Goal: Communication & Community: Answer question/provide support

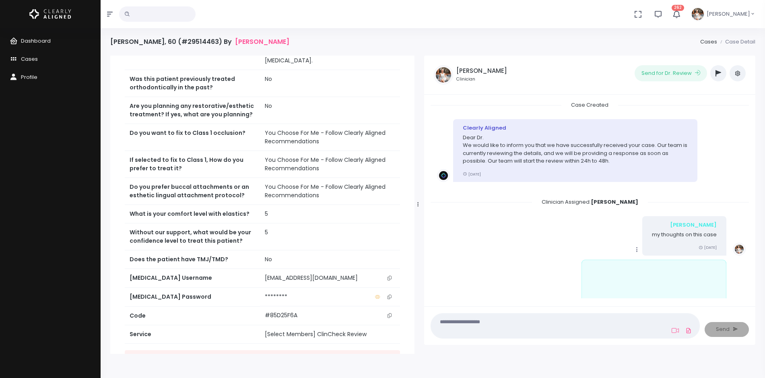
scroll to position [2530, 0]
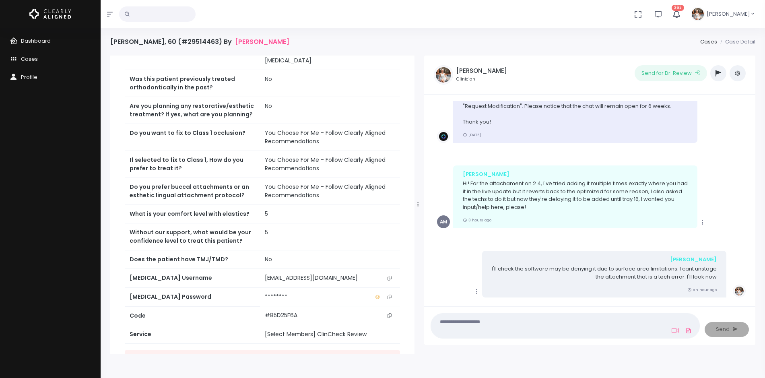
click at [388, 276] on icon "scrollable content" at bounding box center [389, 278] width 4 height 4
click at [491, 318] on textarea at bounding box center [549, 326] width 227 height 18
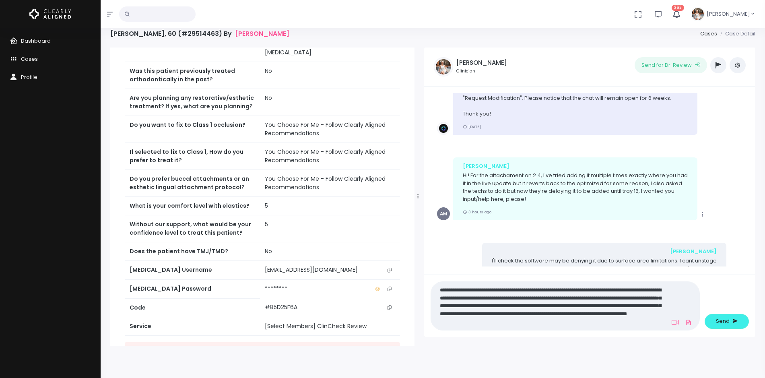
scroll to position [0, 0]
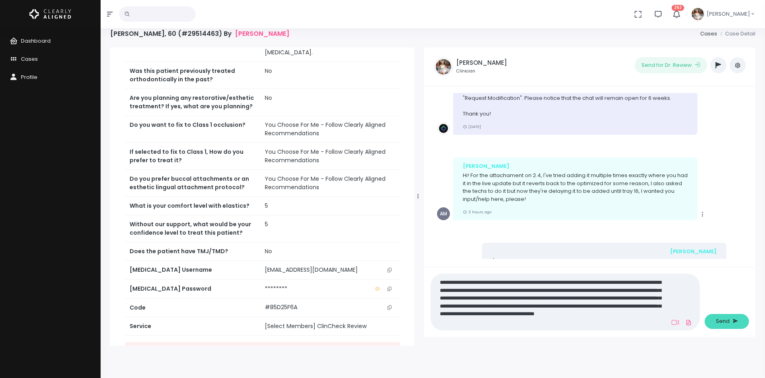
type textarea "**********"
click at [717, 323] on span "Send" at bounding box center [723, 321] width 14 height 8
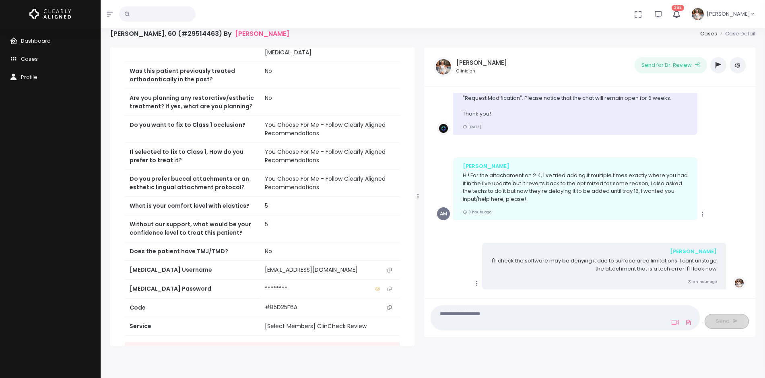
scroll to position [2637, 0]
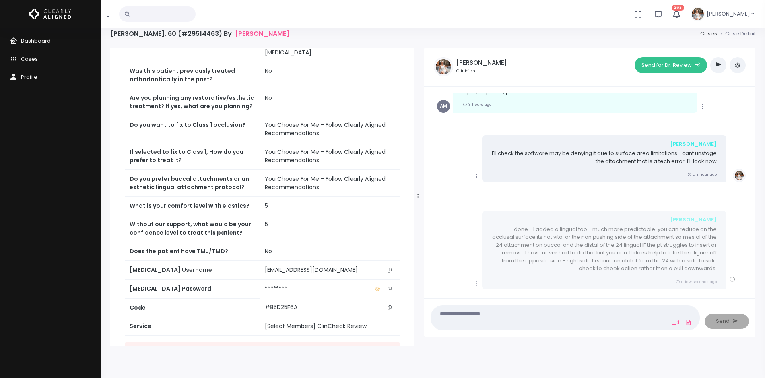
click at [690, 69] on button "Send for Dr. Review" at bounding box center [670, 65] width 72 height 16
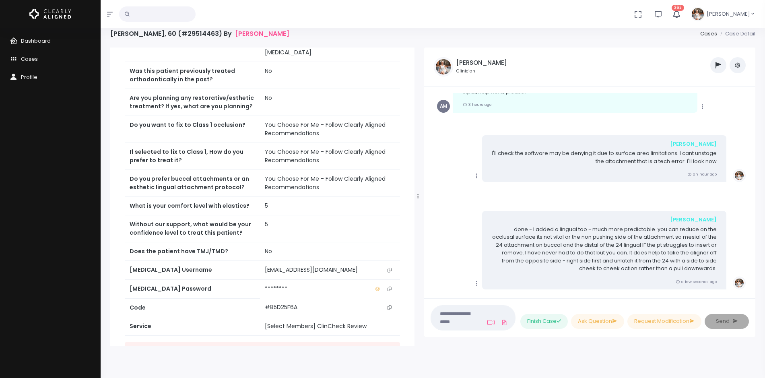
scroll to position [2790, 0]
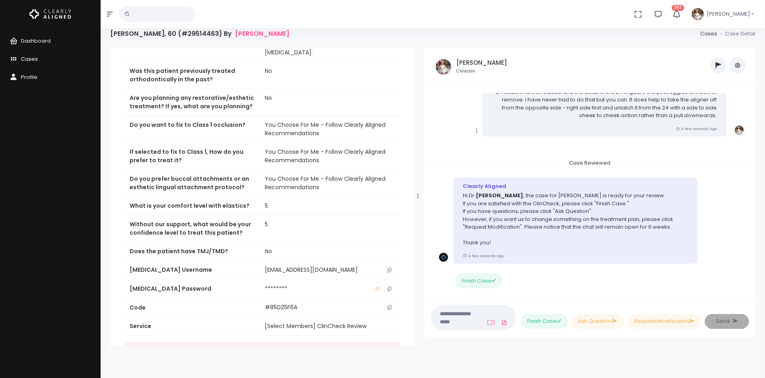
click at [27, 57] on span "Cases" at bounding box center [29, 59] width 17 height 8
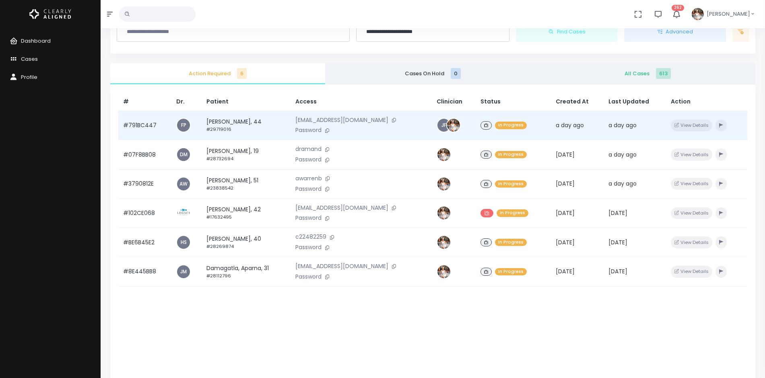
scroll to position [58, 0]
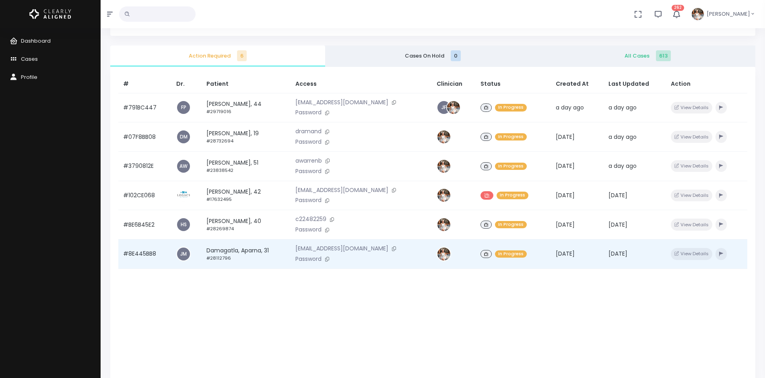
click at [132, 253] on td "#8E445BB8" at bounding box center [144, 253] width 53 height 29
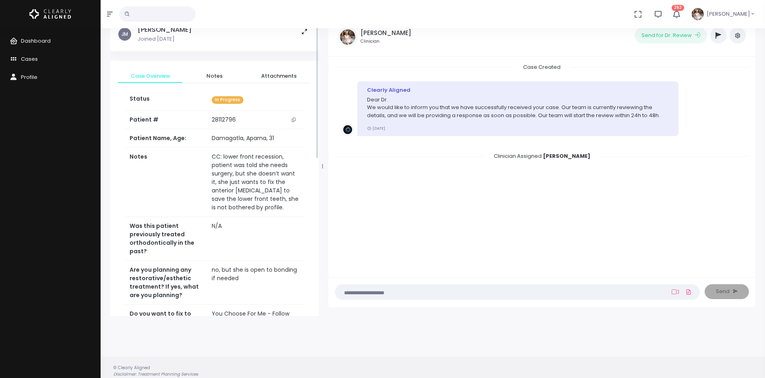
scroll to position [58, 0]
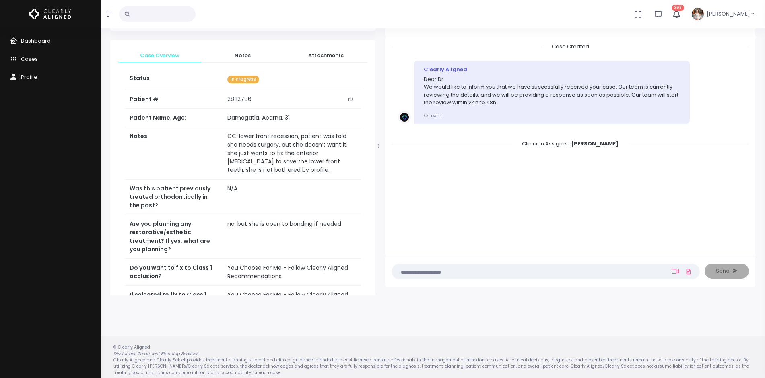
drag, startPoint x: 323, startPoint y: 146, endPoint x: 380, endPoint y: 146, distance: 56.7
click at [380, 146] on div at bounding box center [379, 146] width 4 height 292
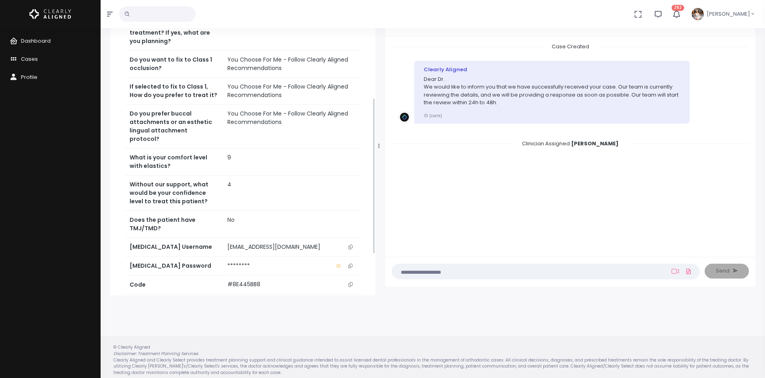
scroll to position [251, 0]
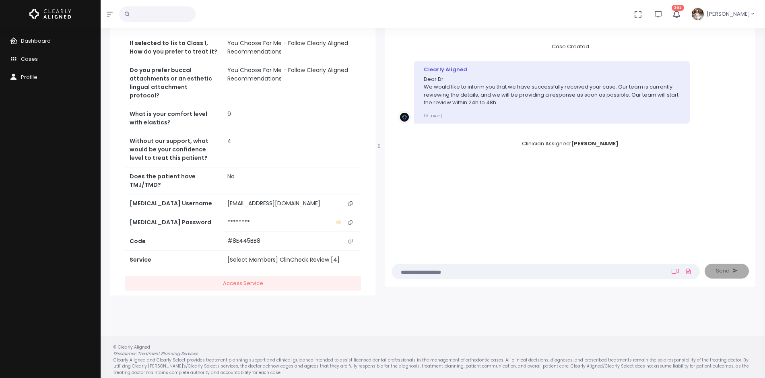
click at [350, 203] on icon "scrollable content" at bounding box center [350, 203] width 4 height 4
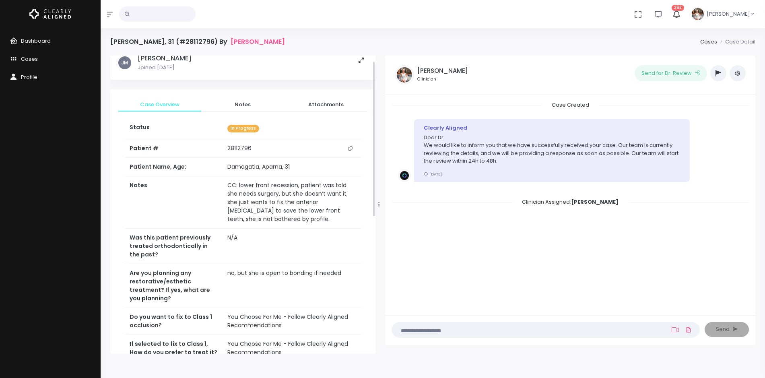
scroll to position [10, 0]
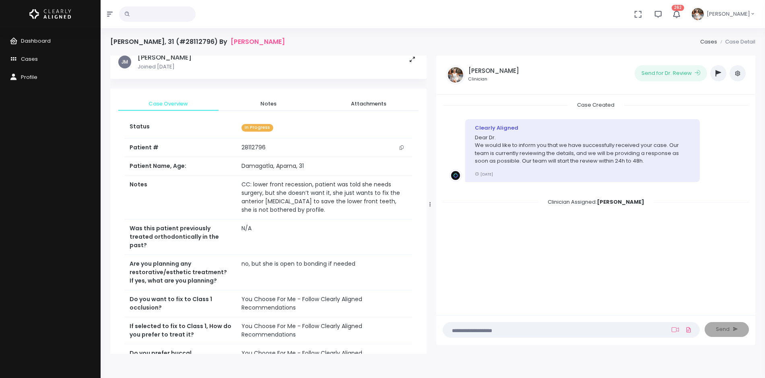
drag, startPoint x: 377, startPoint y: 206, endPoint x: 428, endPoint y: 208, distance: 51.2
click at [428, 208] on div at bounding box center [430, 204] width 4 height 292
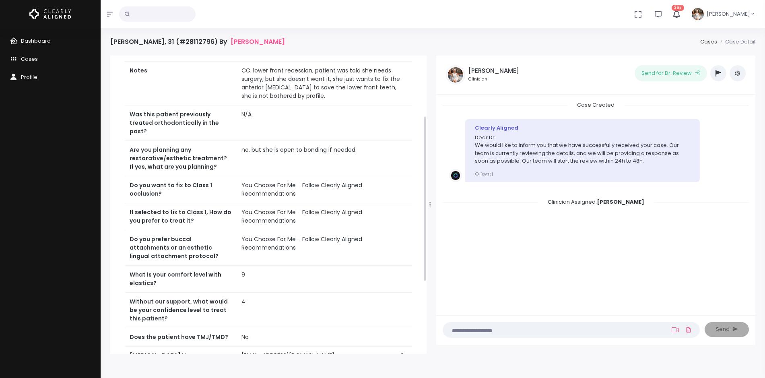
scroll to position [137, 0]
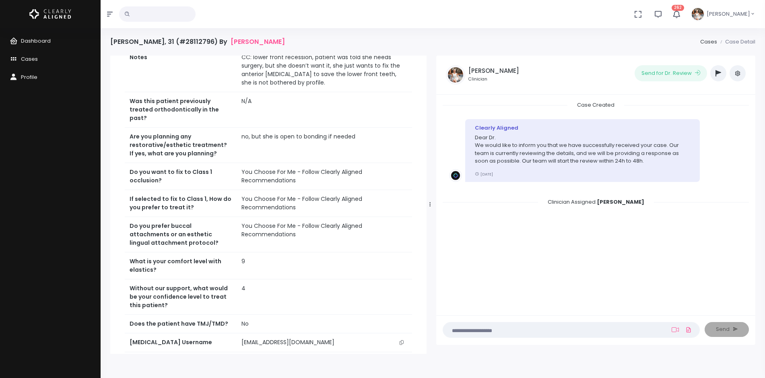
click at [402, 340] on icon "scrollable content" at bounding box center [402, 342] width 4 height 4
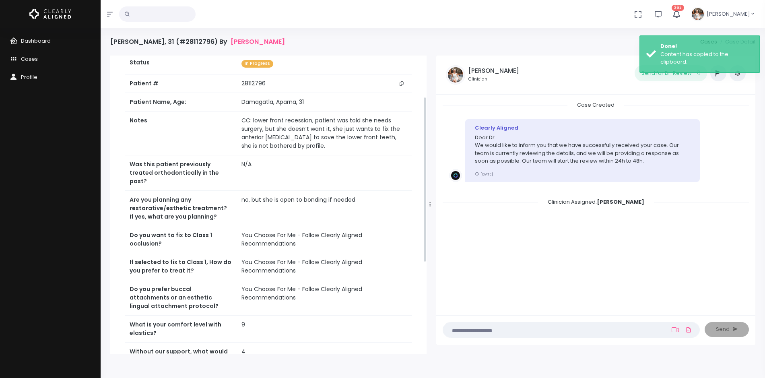
scroll to position [74, 0]
